Goal: Task Accomplishment & Management: Manage account settings

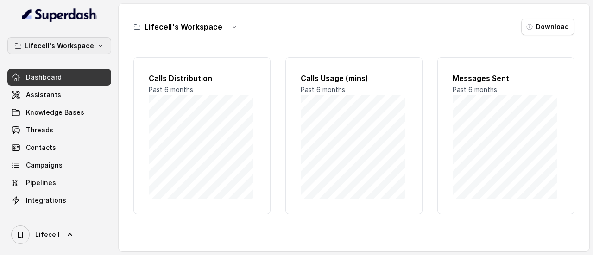
click at [83, 46] on p "Lifecell's Workspace" at bounding box center [59, 45] width 69 height 11
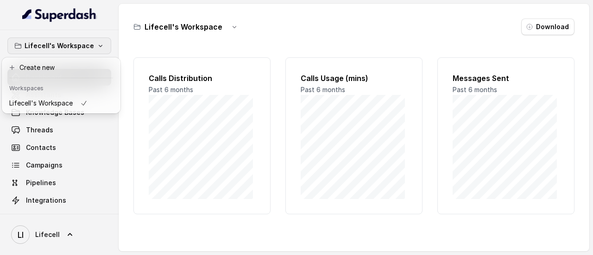
click at [83, 46] on p "Lifecell's Workspace" at bounding box center [59, 45] width 69 height 11
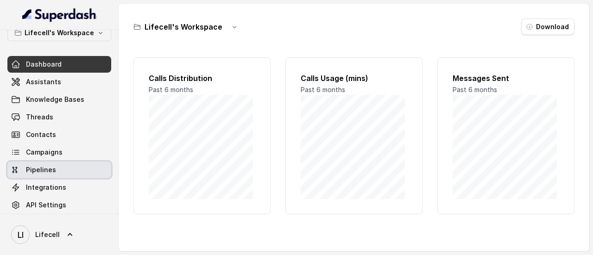
scroll to position [19, 0]
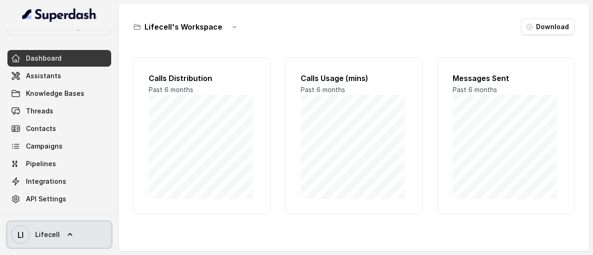
click at [52, 234] on span "Lifecell" at bounding box center [47, 234] width 25 height 9
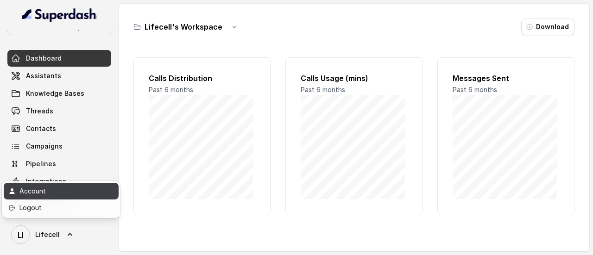
click at [44, 196] on div "Account" at bounding box center [58, 191] width 79 height 11
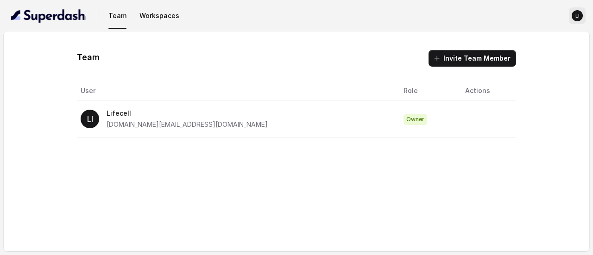
click at [576, 14] on text "LI" at bounding box center [577, 16] width 4 height 6
click at [156, 20] on nav "Team Workspaces LI" at bounding box center [296, 16] width 578 height 32
click at [157, 13] on button "Workspaces" at bounding box center [159, 15] width 47 height 17
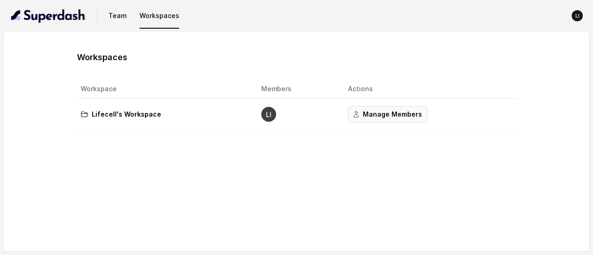
click at [373, 117] on button "Manage Members" at bounding box center [388, 114] width 80 height 17
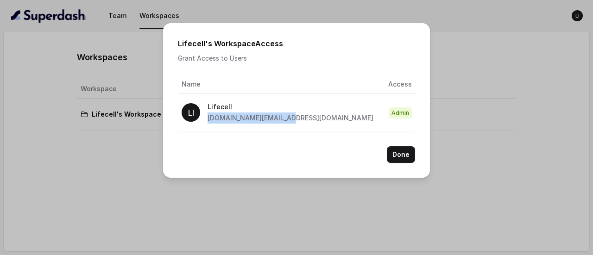
drag, startPoint x: 275, startPoint y: 120, endPoint x: 208, endPoint y: 122, distance: 67.2
click at [208, 122] on div "LI Lifecell pallavi.pr@lifecell.in" at bounding box center [278, 112] width 192 height 22
copy span "pallavi.pr@lifecell.in"
click at [50, 22] on div "Lifecell's Workspace Access Grant Access to Users Name Access LI Lifecell palla…" at bounding box center [296, 127] width 593 height 255
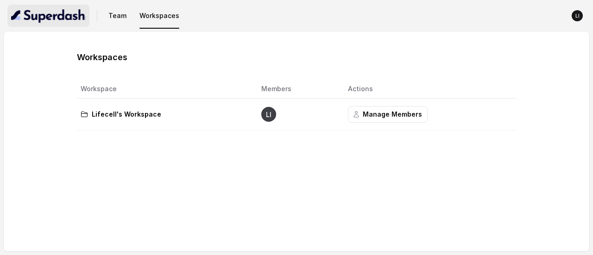
click at [50, 15] on img "button" at bounding box center [48, 15] width 75 height 15
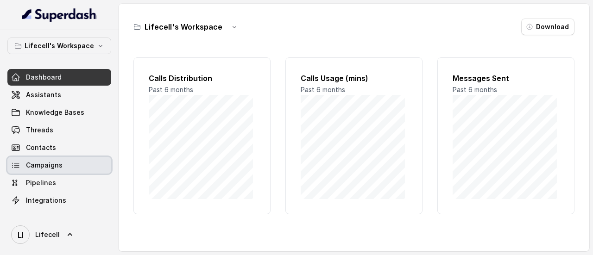
click at [46, 167] on span "Campaigns" at bounding box center [44, 165] width 37 height 9
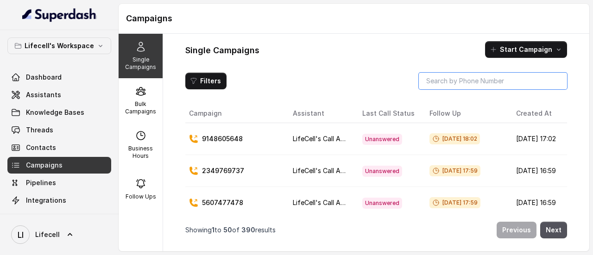
click at [452, 76] on input "search" at bounding box center [493, 81] width 148 height 17
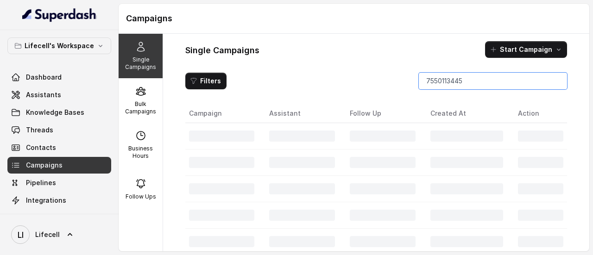
type input "7550113445"
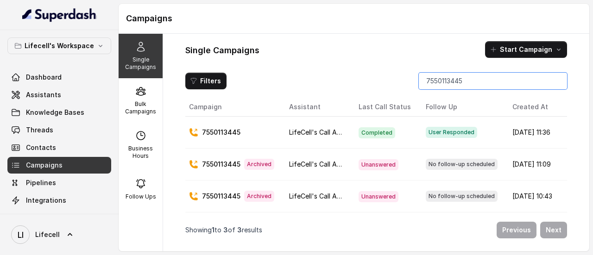
scroll to position [0, 44]
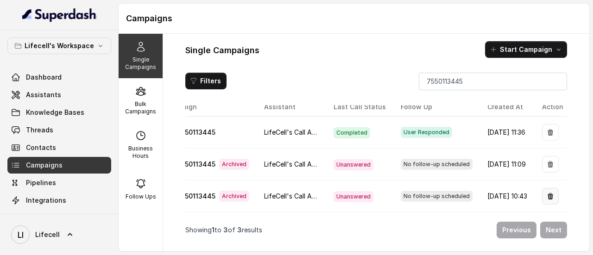
click at [548, 193] on icon "button" at bounding box center [551, 196] width 6 height 6
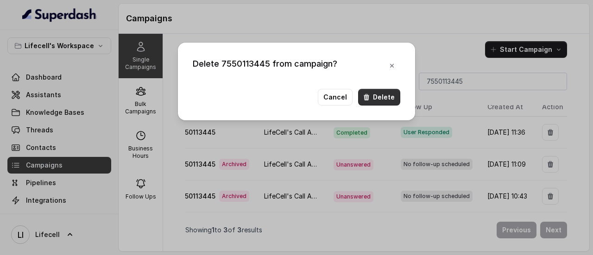
click at [374, 91] on button "Delete" at bounding box center [379, 97] width 42 height 17
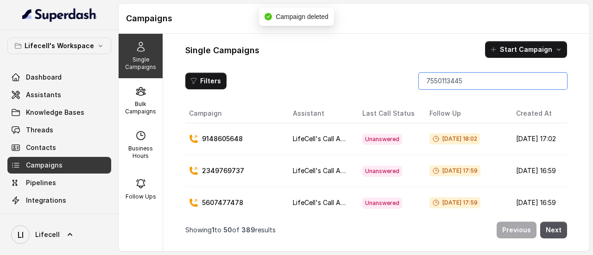
click at [467, 82] on input "7550113445" at bounding box center [493, 81] width 148 height 17
click at [553, 82] on input "7550113445" at bounding box center [493, 81] width 148 height 17
drag, startPoint x: 555, startPoint y: 81, endPoint x: 547, endPoint y: 83, distance: 8.5
click at [554, 81] on input "7550113445" at bounding box center [493, 81] width 148 height 17
click at [518, 88] on input "search" at bounding box center [493, 81] width 148 height 17
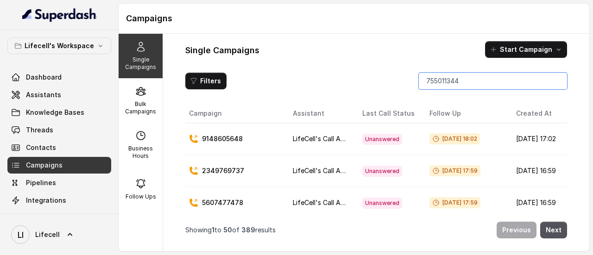
type input "7550113445"
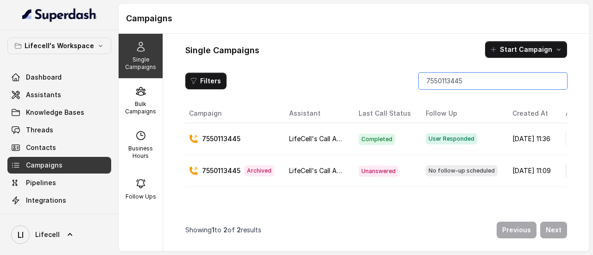
scroll to position [0, 42]
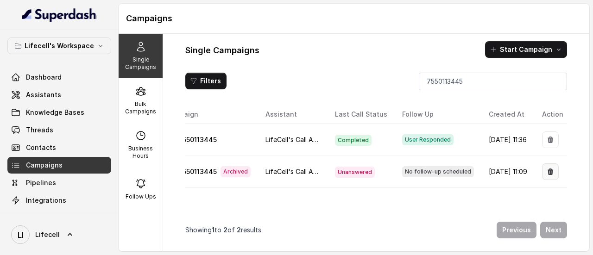
click at [548, 170] on icon "button" at bounding box center [551, 172] width 6 height 6
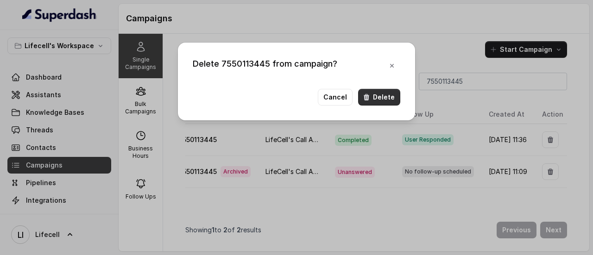
click at [382, 99] on button "Delete" at bounding box center [379, 97] width 42 height 17
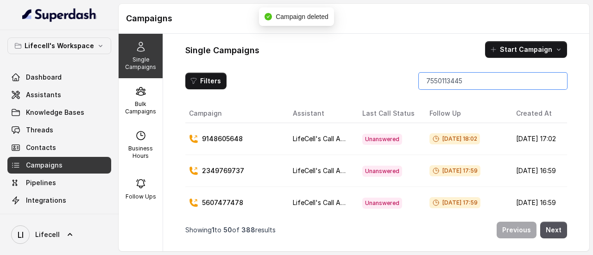
click at [557, 81] on input "7550113445" at bounding box center [493, 81] width 148 height 17
click at [523, 86] on input "search" at bounding box center [493, 81] width 148 height 17
type input "7550113445"
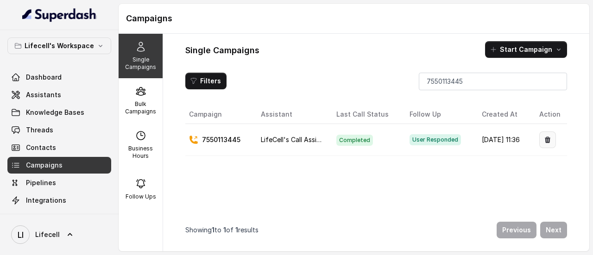
click at [544, 140] on icon "button" at bounding box center [547, 139] width 7 height 7
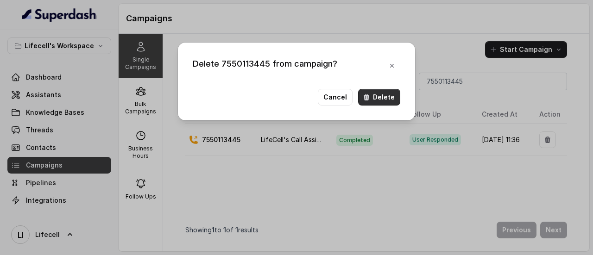
click at [389, 91] on button "Delete" at bounding box center [379, 97] width 42 height 17
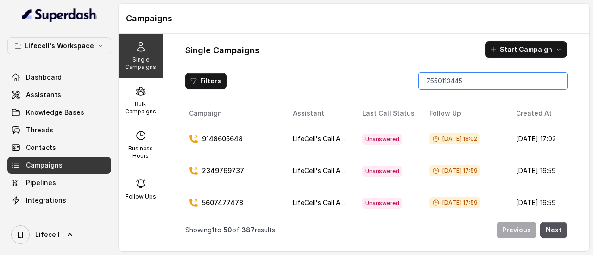
click at [555, 80] on input "7550113445" at bounding box center [493, 81] width 148 height 17
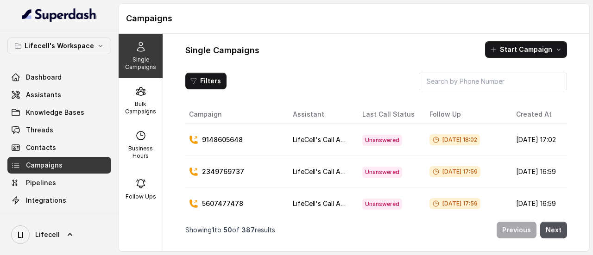
click at [56, 67] on div "Lifecell's Workspace Dashboard Assistants Knowledge Bases Threads Contacts Camp…" at bounding box center [59, 132] width 104 height 189
click at [55, 73] on span "Dashboard" at bounding box center [44, 77] width 36 height 9
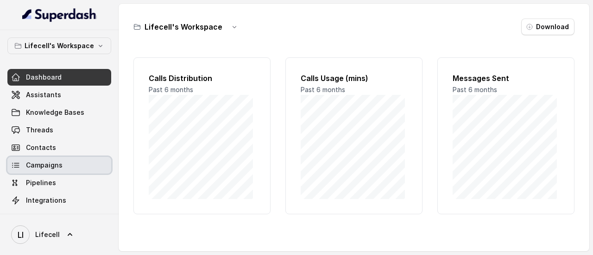
click at [34, 166] on span "Campaigns" at bounding box center [44, 165] width 37 height 9
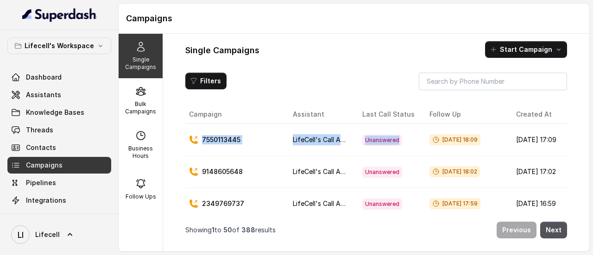
drag, startPoint x: 194, startPoint y: 139, endPoint x: 417, endPoint y: 140, distance: 223.8
click at [417, 140] on tr "7550113445 LifeCell's Call Assistant Unanswered Aug 29, 2025, 18:09 Aug 29, 202…" at bounding box center [390, 140] width 411 height 32
drag, startPoint x: 399, startPoint y: 144, endPoint x: 200, endPoint y: 141, distance: 199.2
click at [197, 142] on tr "7550113445 LifeCell's Call Assistant Unanswered Aug 29, 2025, 18:09 Aug 29, 202…" at bounding box center [390, 140] width 411 height 32
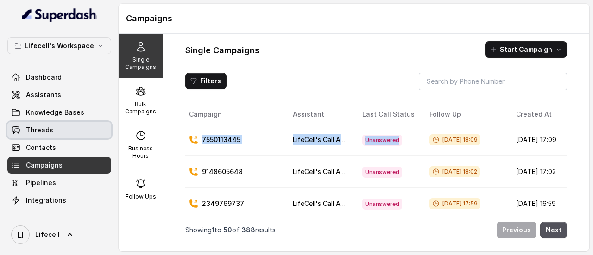
click at [42, 128] on span "Threads" at bounding box center [39, 130] width 27 height 9
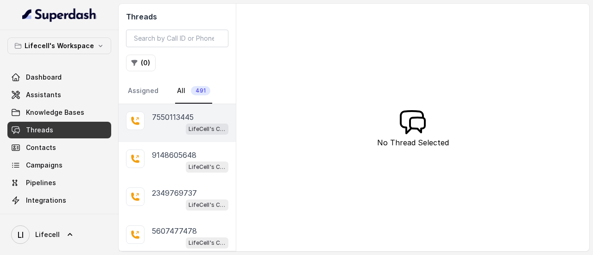
click at [163, 124] on div "LifeCell's Call Assistant" at bounding box center [190, 129] width 76 height 12
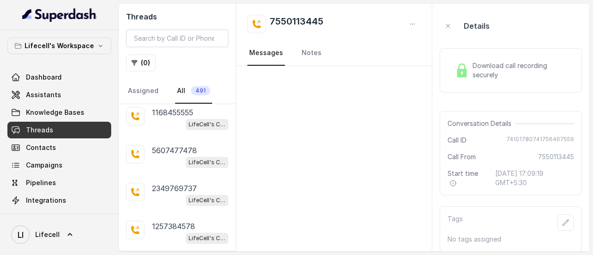
scroll to position [1113, 0]
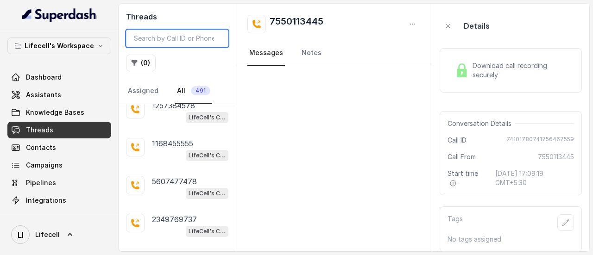
click at [196, 41] on input "search" at bounding box center [177, 39] width 102 height 18
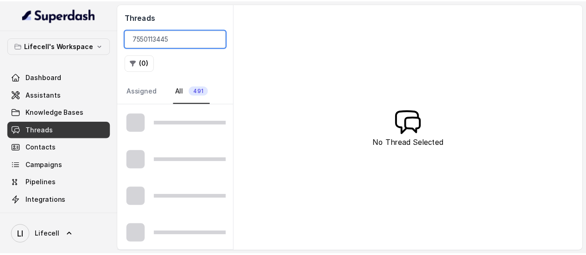
scroll to position [492, 0]
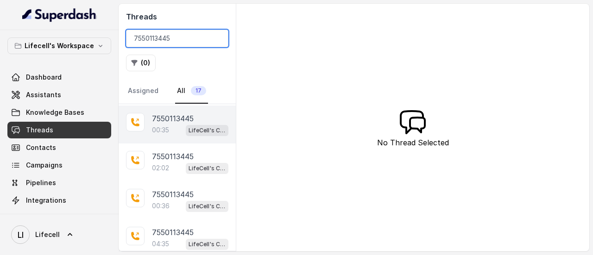
type input "7550113445"
click at [165, 126] on p "00:35" at bounding box center [160, 130] width 17 height 9
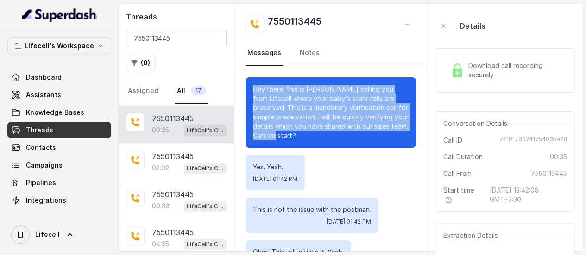
drag, startPoint x: 251, startPoint y: 90, endPoint x: 331, endPoint y: 138, distance: 92.6
click at [331, 138] on div "Hey there, this is [PERSON_NAME] calling you from Lifecell where your baby's st…" at bounding box center [331, 112] width 170 height 70
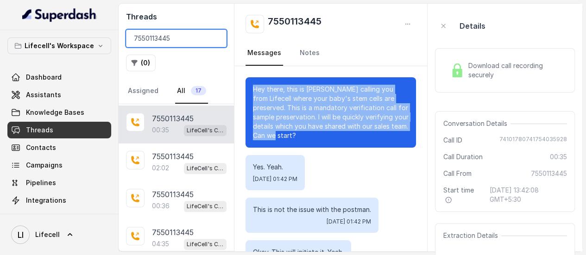
click at [214, 40] on input "7550113445" at bounding box center [176, 39] width 101 height 18
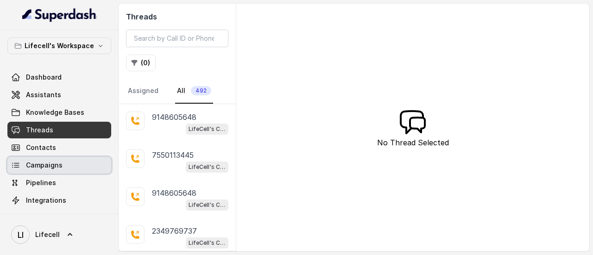
click at [36, 168] on span "Campaigns" at bounding box center [44, 165] width 37 height 9
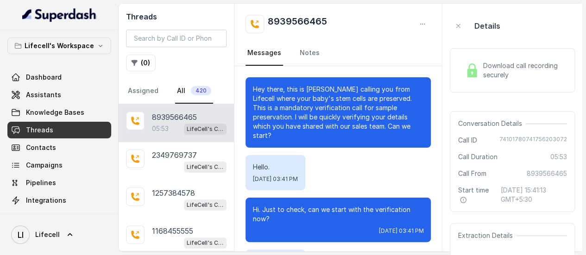
scroll to position [3044, 0]
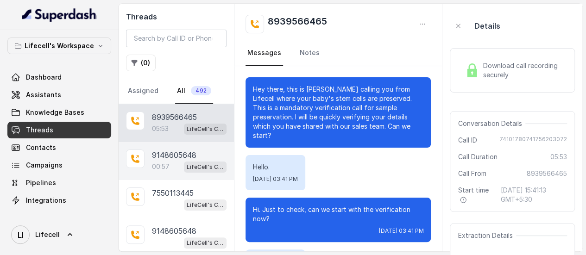
scroll to position [3044, 0]
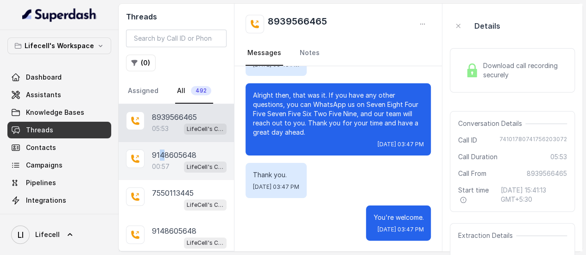
click at [162, 159] on p "9148605648" at bounding box center [174, 155] width 44 height 11
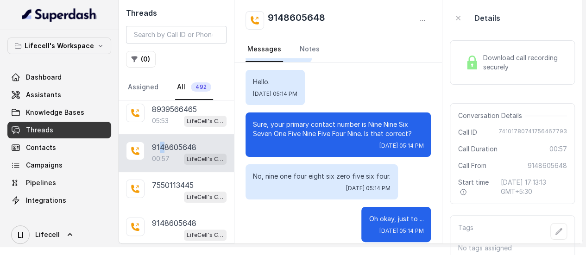
scroll to position [12, 0]
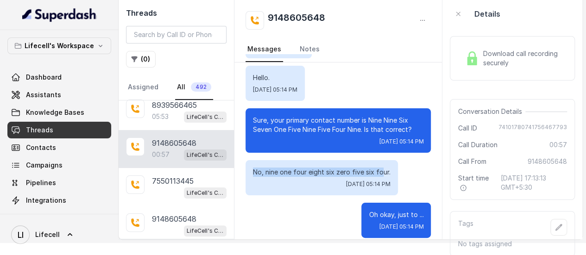
drag, startPoint x: 254, startPoint y: 163, endPoint x: 385, endPoint y: 160, distance: 130.7
click at [379, 163] on div "No, nine one four eight six zero five six four. [DATE] 05:14 PM" at bounding box center [322, 177] width 152 height 35
click at [300, 203] on div "Oh okay, just to ... [DATE] 05:14 PM" at bounding box center [338, 220] width 185 height 35
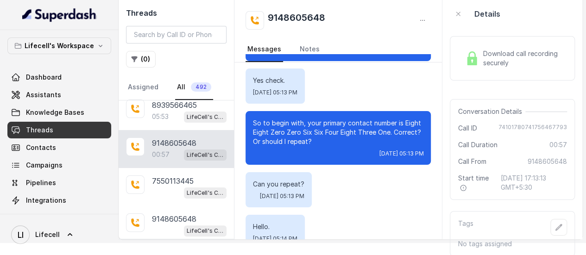
scroll to position [0, 0]
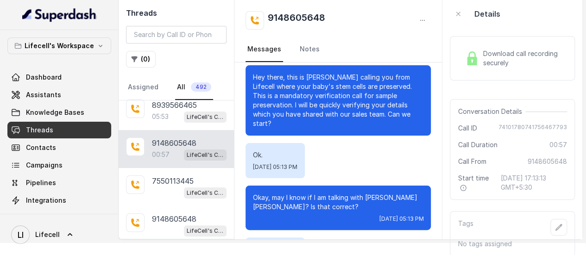
click at [504, 55] on span "Download call recording securely" at bounding box center [523, 58] width 81 height 19
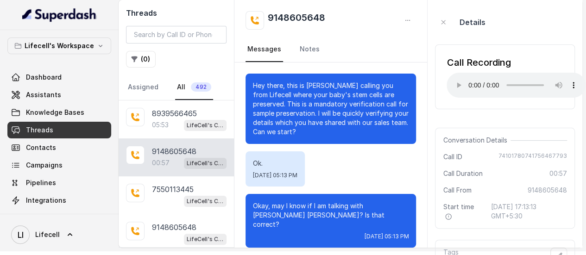
scroll to position [12, 0]
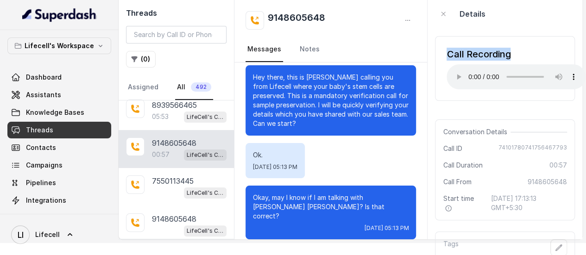
click at [571, 84] on div "Call Recording Your browser does not support the audio element." at bounding box center [516, 69] width 139 height 42
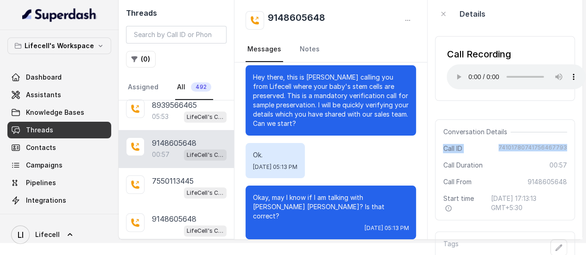
drag, startPoint x: 441, startPoint y: 150, endPoint x: 576, endPoint y: 151, distance: 134.8
click at [576, 151] on aside "Details Call Recording Your browser does not support the audio element. Convers…" at bounding box center [505, 116] width 155 height 248
click at [416, 8] on div "9148605648 Messages Notes" at bounding box center [330, 31] width 193 height 63
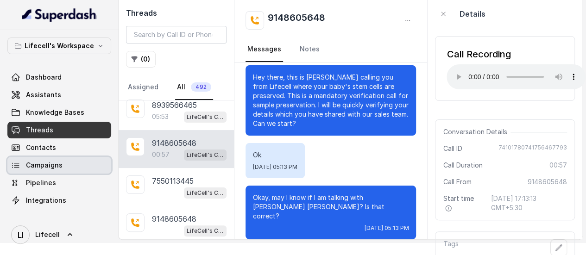
click at [49, 166] on span "Campaigns" at bounding box center [44, 165] width 37 height 9
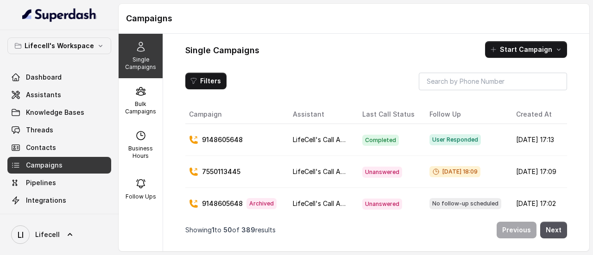
scroll to position [0, 46]
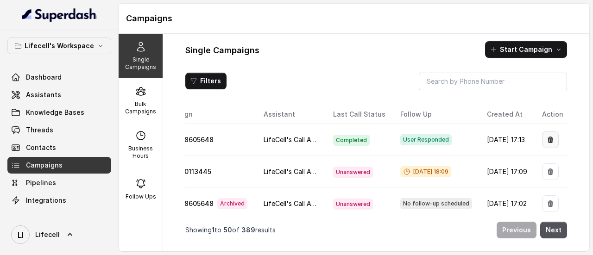
click at [548, 139] on icon "button" at bounding box center [551, 140] width 6 height 6
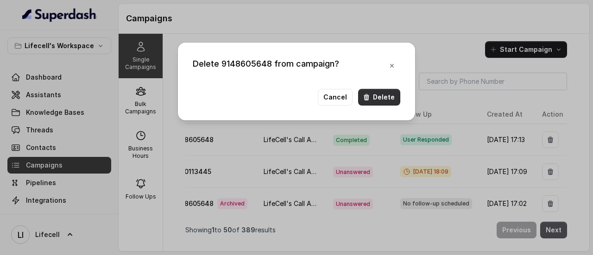
click at [378, 91] on button "Delete" at bounding box center [379, 97] width 42 height 17
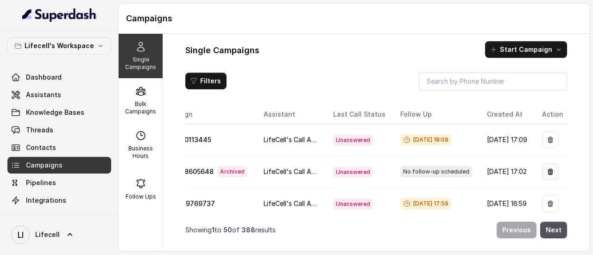
click at [542, 173] on button "button" at bounding box center [550, 172] width 17 height 17
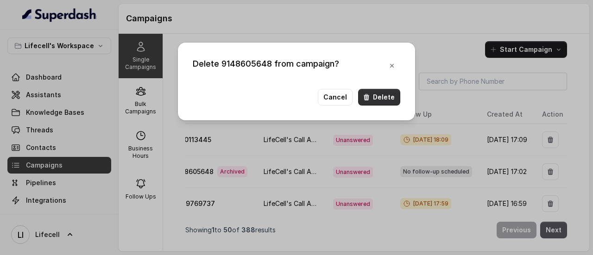
click at [385, 100] on button "Delete" at bounding box center [379, 97] width 42 height 17
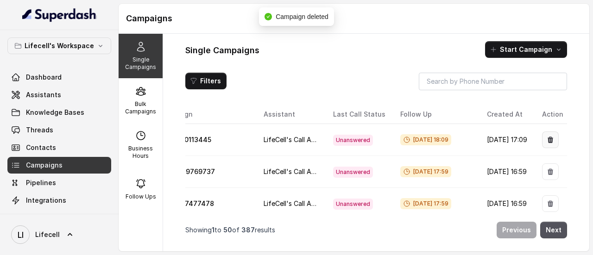
click at [547, 138] on icon "button" at bounding box center [550, 139] width 7 height 7
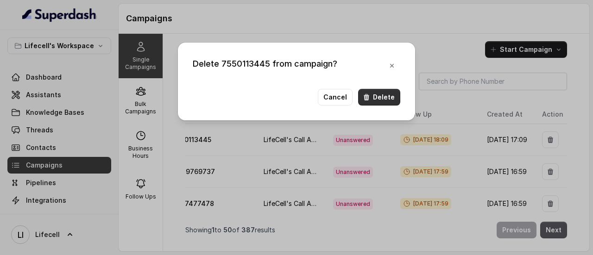
click at [395, 95] on button "Delete" at bounding box center [379, 97] width 42 height 17
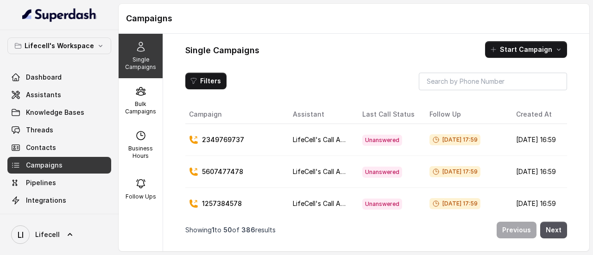
click at [48, 163] on span "Campaigns" at bounding box center [44, 165] width 37 height 9
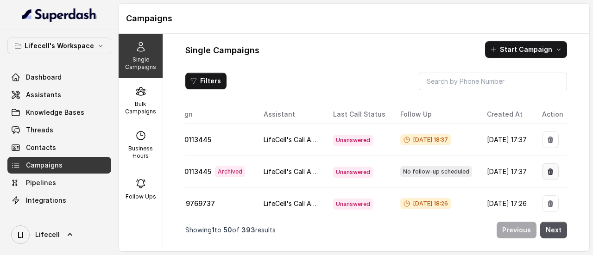
click at [544, 174] on button "button" at bounding box center [550, 172] width 17 height 17
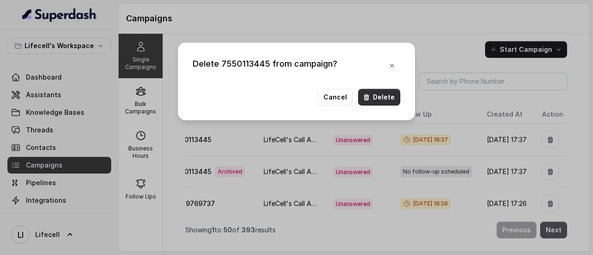
click at [387, 97] on button "Delete" at bounding box center [379, 97] width 42 height 17
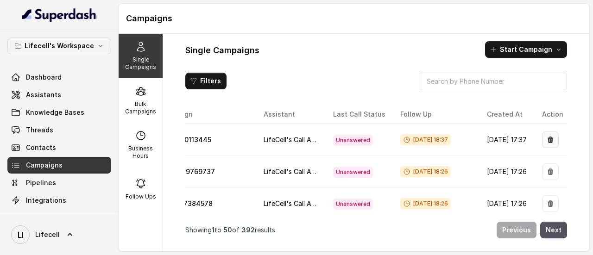
click at [548, 140] on icon "button" at bounding box center [551, 140] width 6 height 6
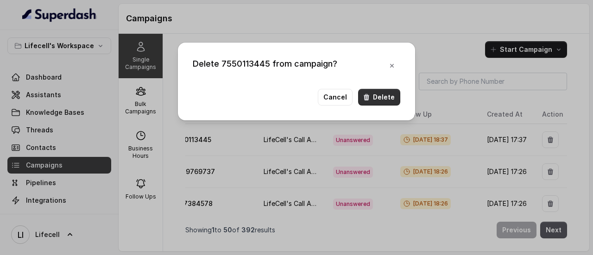
click at [377, 101] on button "Delete" at bounding box center [379, 97] width 42 height 17
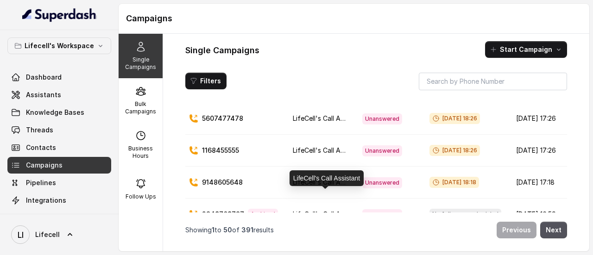
scroll to position [46, 0]
